Goal: Task Accomplishment & Management: Manage account settings

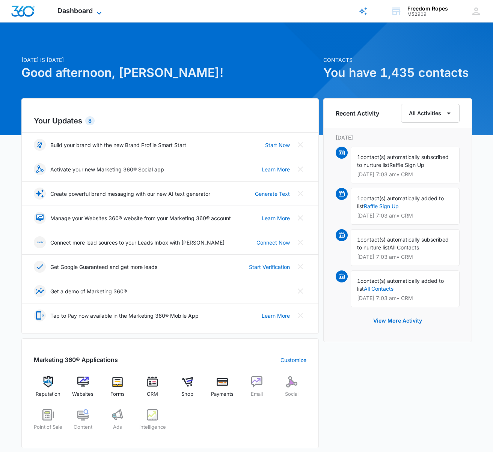
click at [96, 15] on icon at bounding box center [99, 13] width 9 height 9
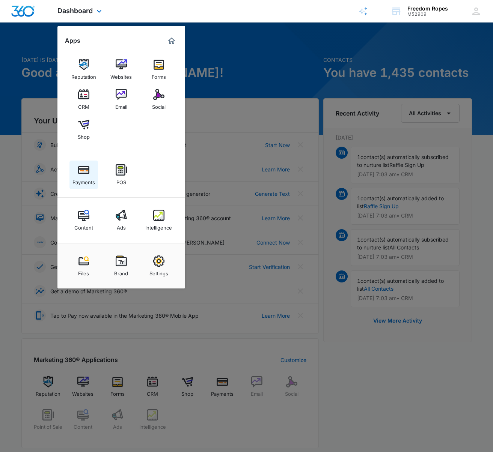
click at [86, 177] on div "Payments" at bounding box center [83, 181] width 23 height 10
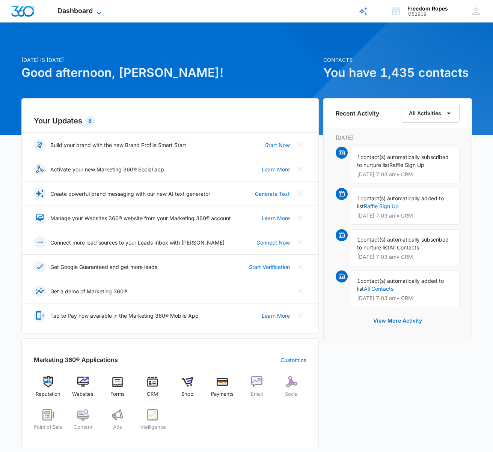
click at [80, 7] on span "Dashboard" at bounding box center [74, 11] width 35 height 8
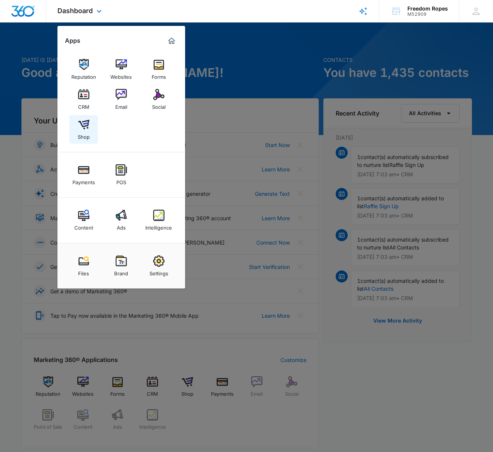
click at [87, 124] on img at bounding box center [83, 124] width 11 height 11
